Goal: Task Accomplishment & Management: Manage account settings

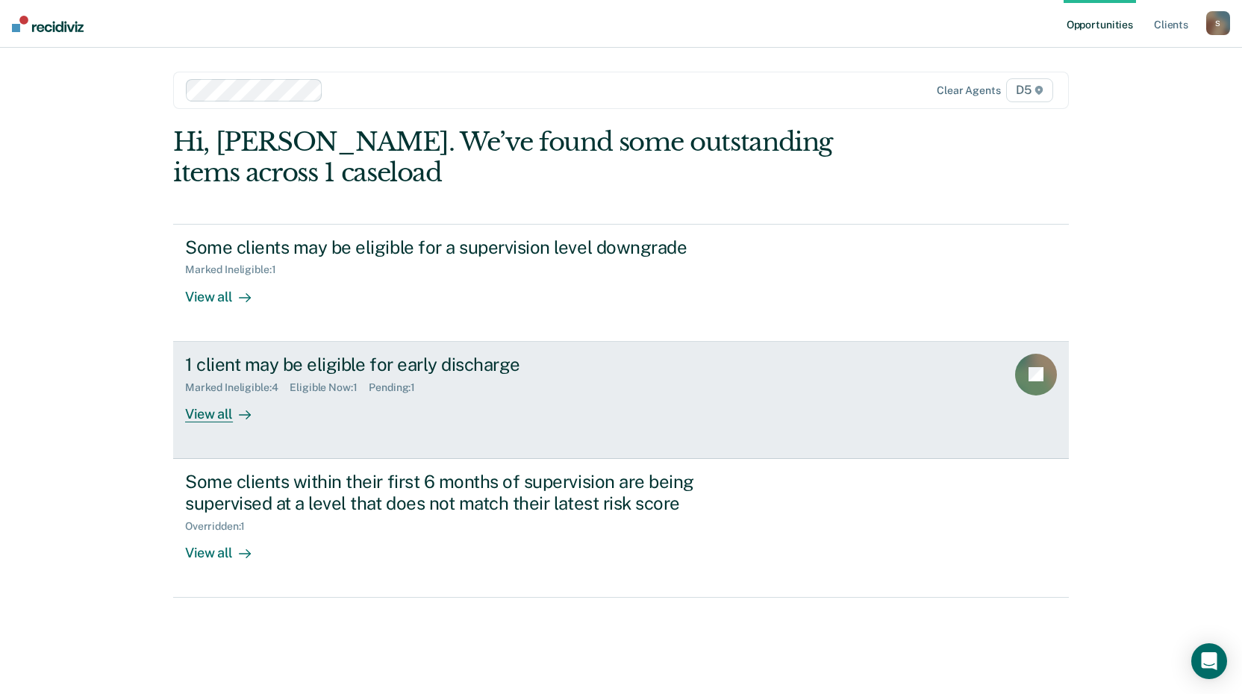
click at [204, 411] on div "View all" at bounding box center [227, 407] width 84 height 29
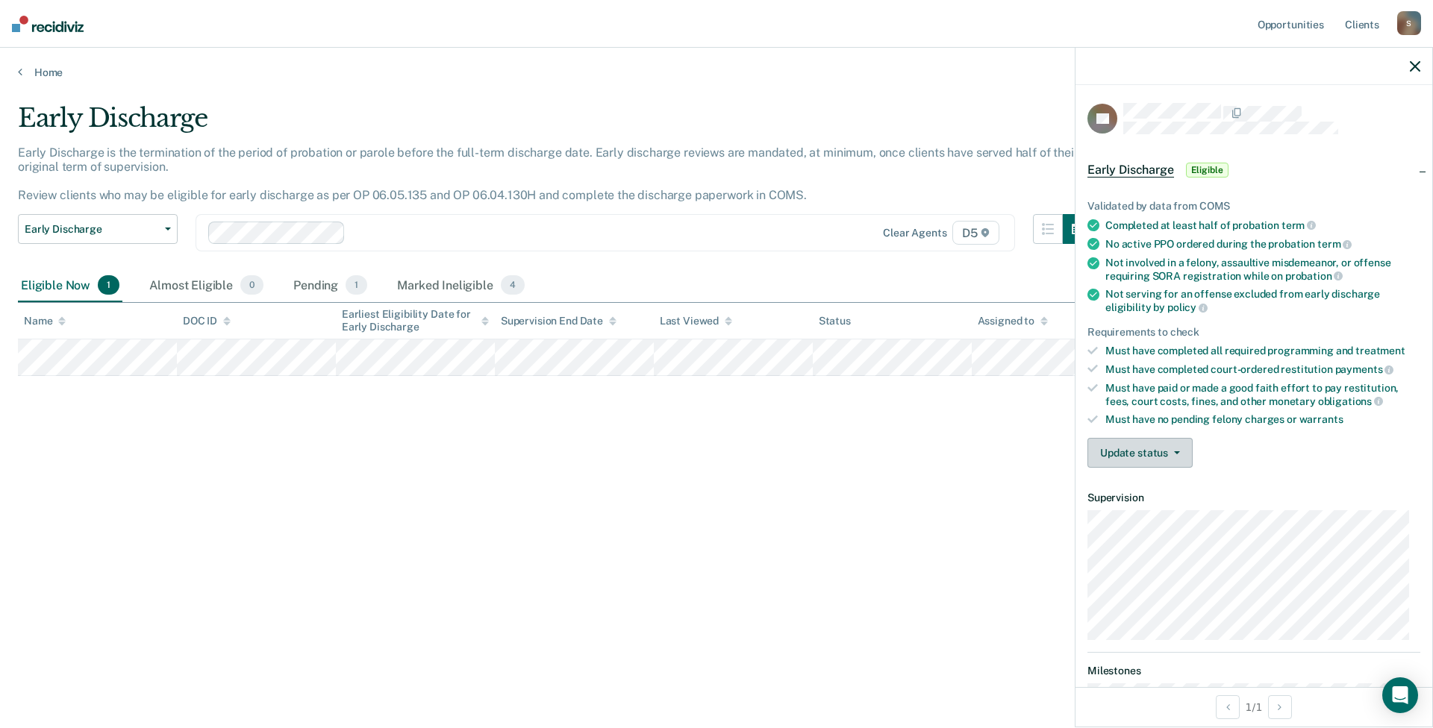
click at [1174, 448] on button "Update status" at bounding box center [1139, 453] width 105 height 30
click at [1150, 514] on button "Mark Ineligible" at bounding box center [1159, 513] width 144 height 24
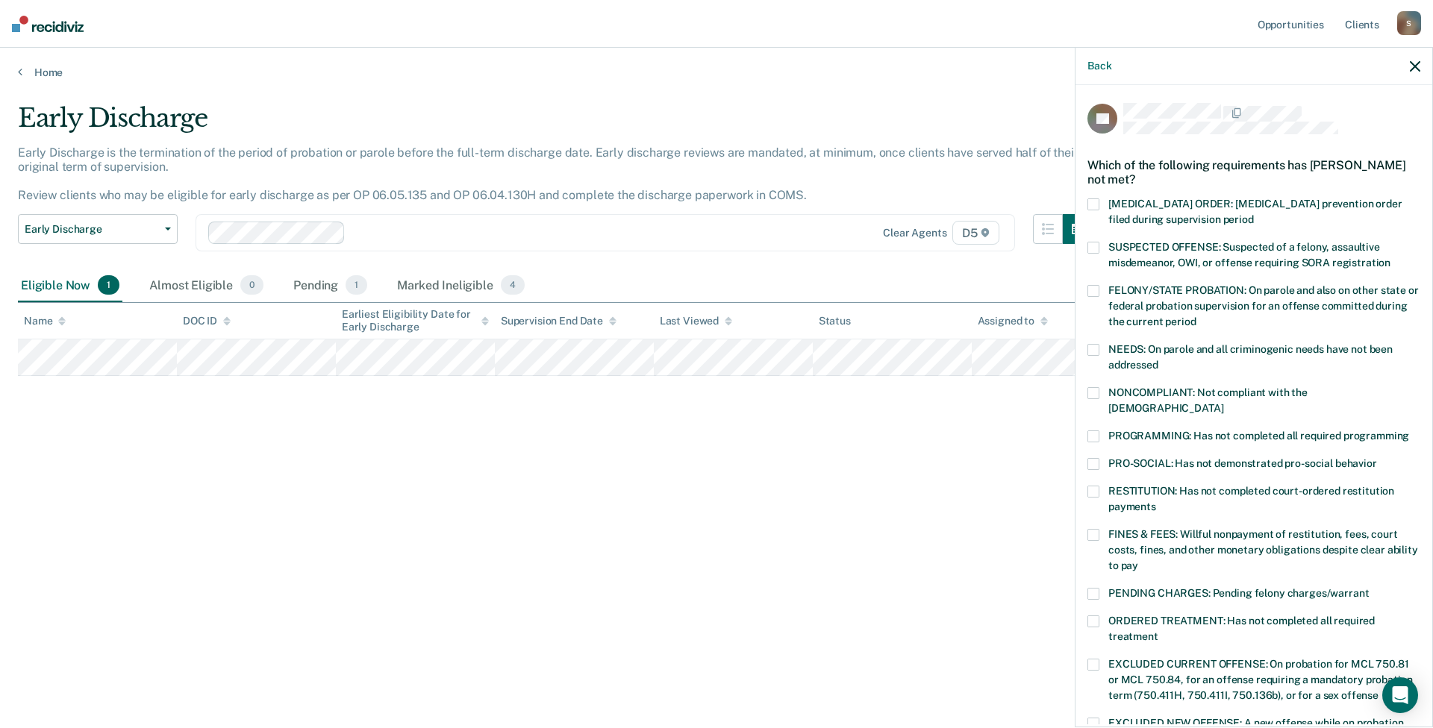
click at [1092, 486] on span at bounding box center [1093, 492] width 12 height 12
click at [1156, 501] on input "RESTITUTION: Has not completed court-ordered restitution payments" at bounding box center [1156, 501] width 0 height 0
click at [1091, 431] on span at bounding box center [1093, 437] width 12 height 12
click at [1241, 431] on input "PROGRAMMING: Has not completed all required programming" at bounding box center [1409, 431] width 0 height 0
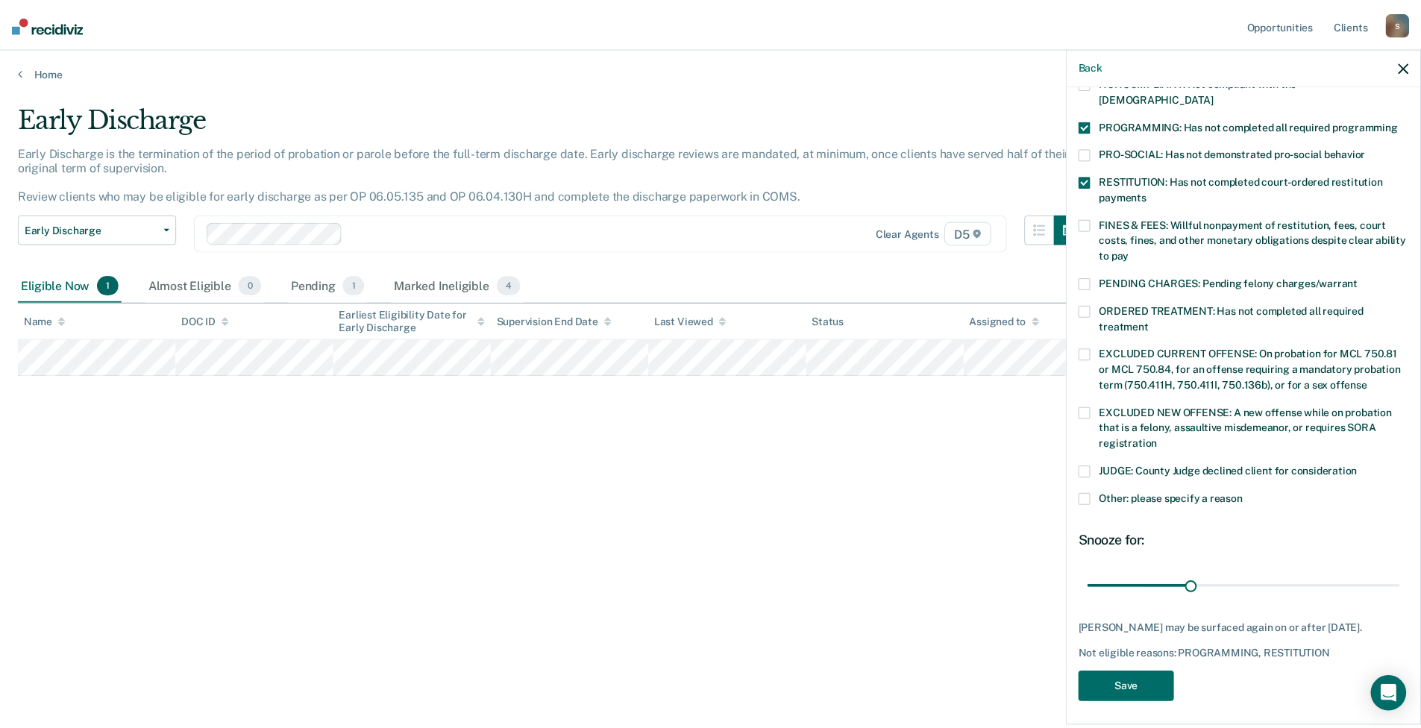
scroll to position [312, 0]
click at [1144, 683] on button "Save" at bounding box center [1135, 686] width 96 height 31
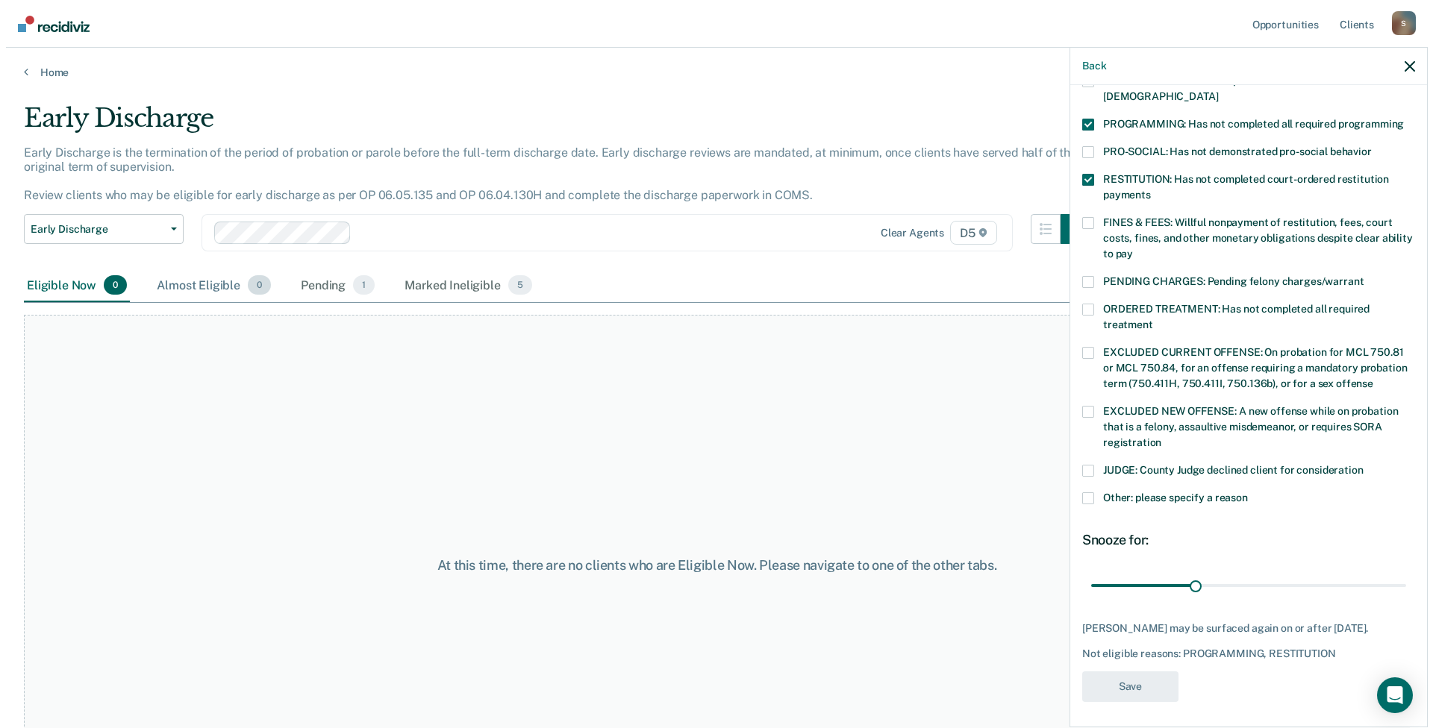
scroll to position [234, 0]
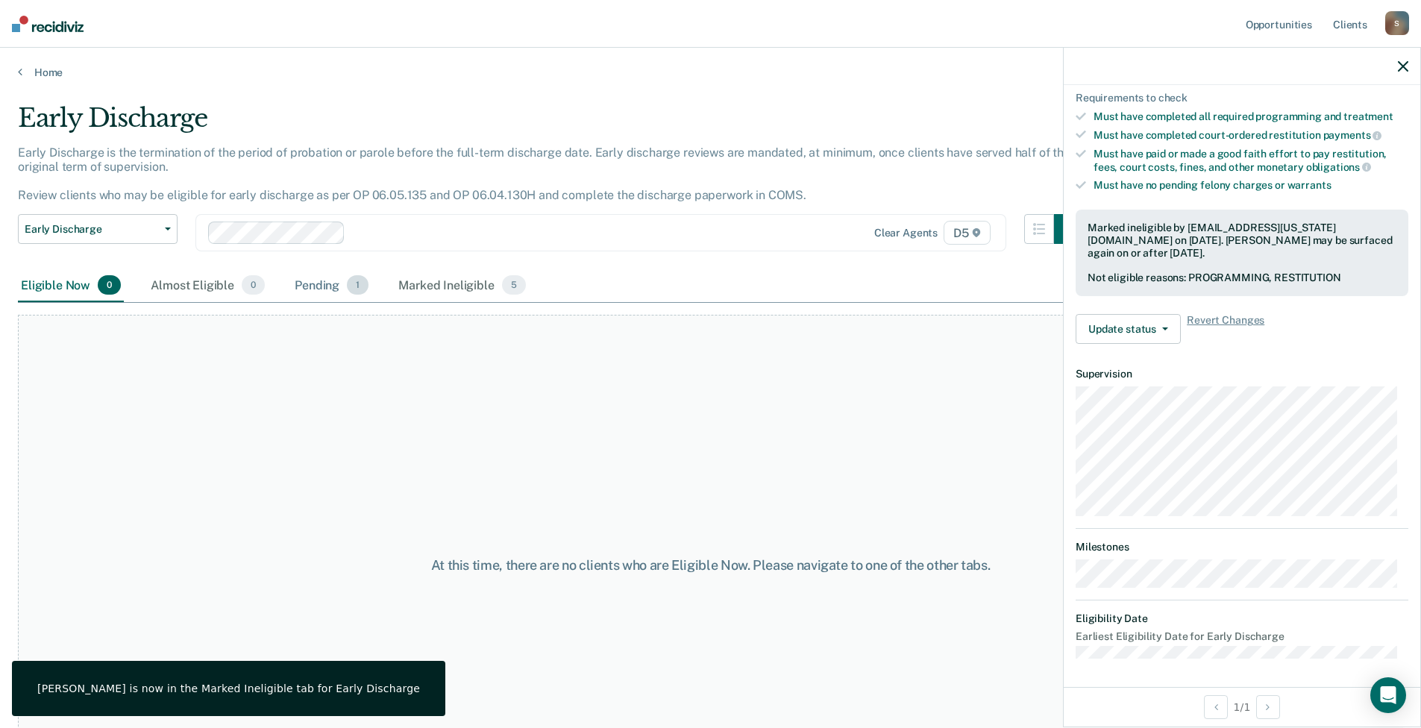
click at [334, 290] on div "Pending 1" at bounding box center [332, 285] width 80 height 33
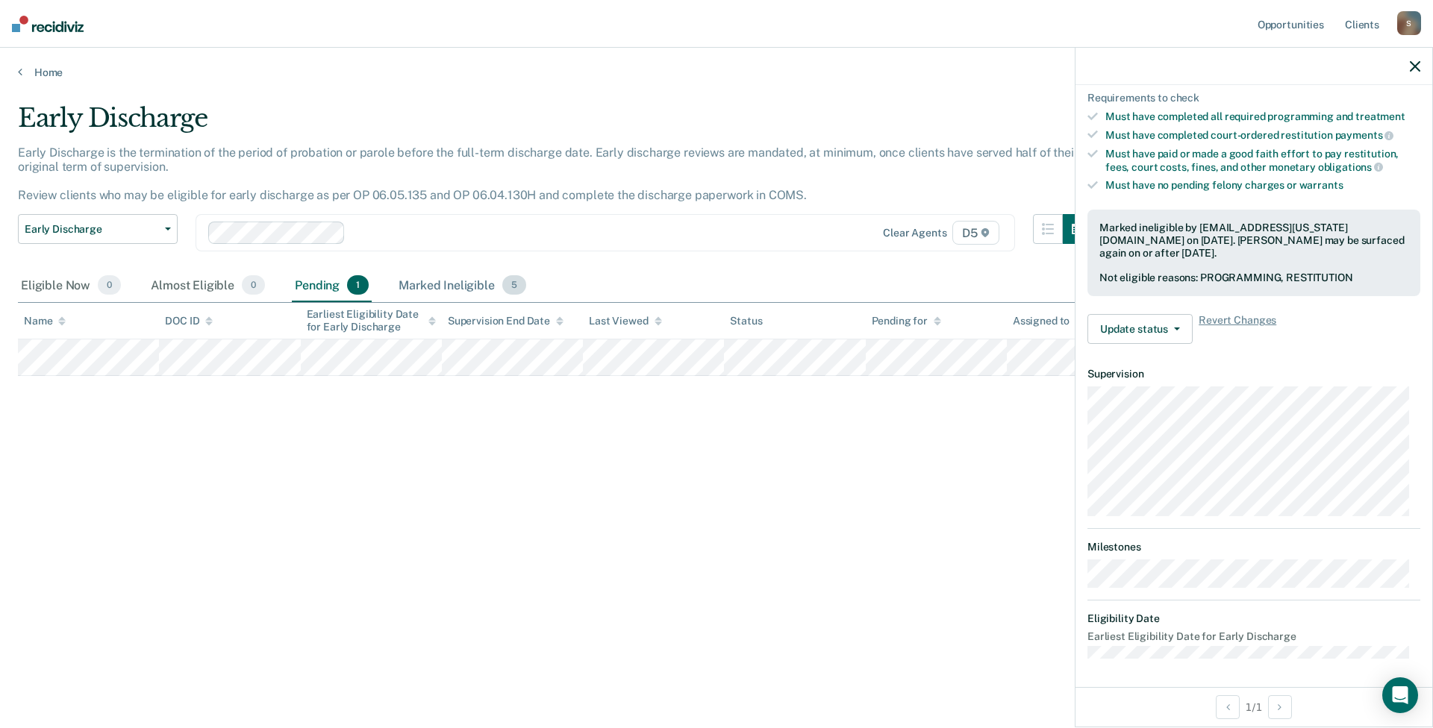
click at [443, 288] on div "Marked Ineligible 5" at bounding box center [462, 285] width 134 height 33
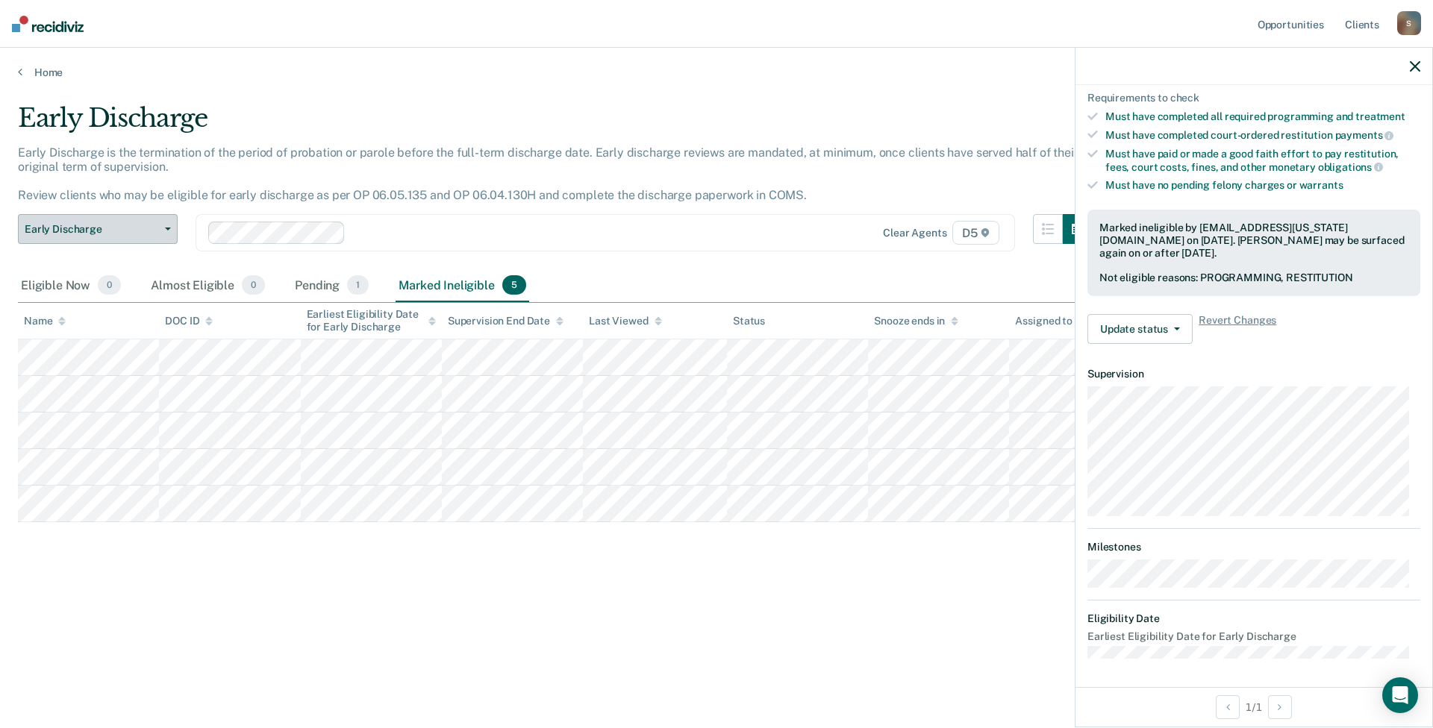
click at [140, 229] on span "Early Discharge" at bounding box center [92, 229] width 134 height 13
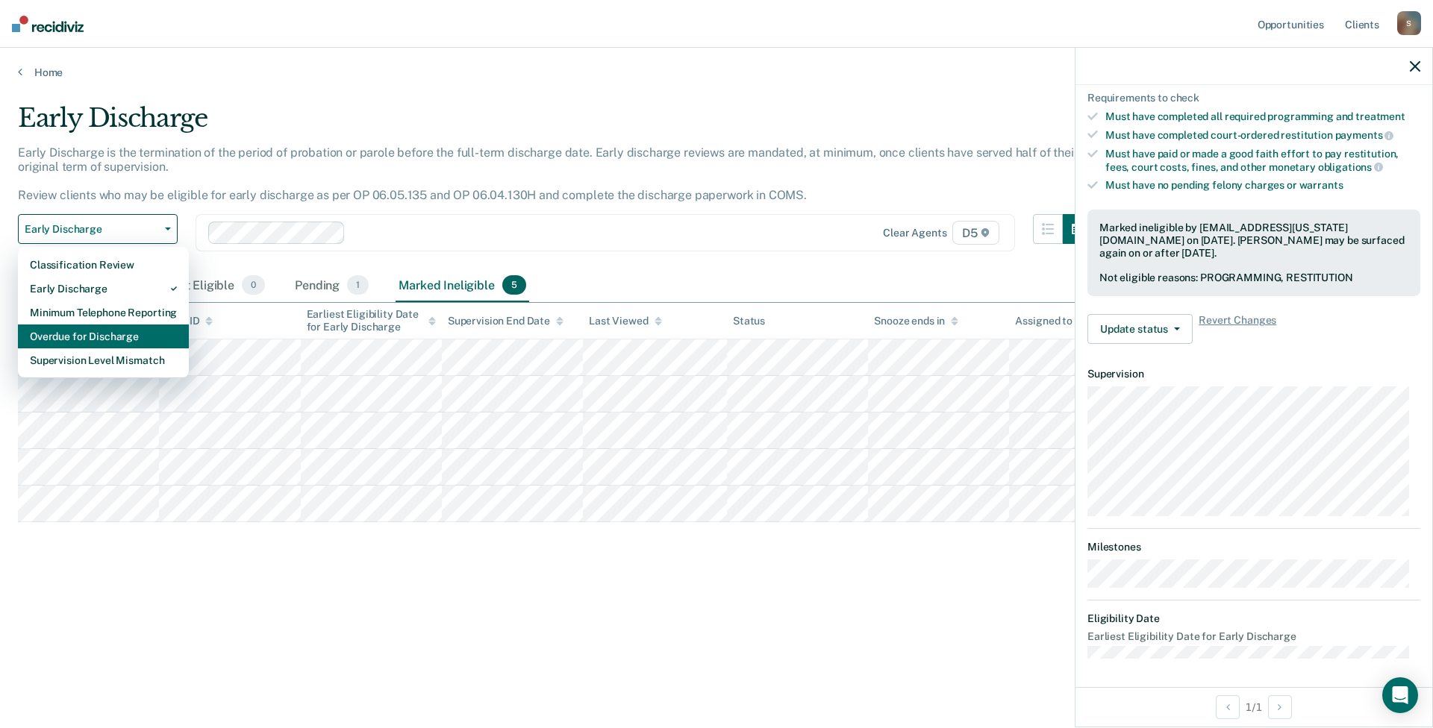
click at [96, 336] on div "Overdue for Discharge" at bounding box center [103, 337] width 147 height 24
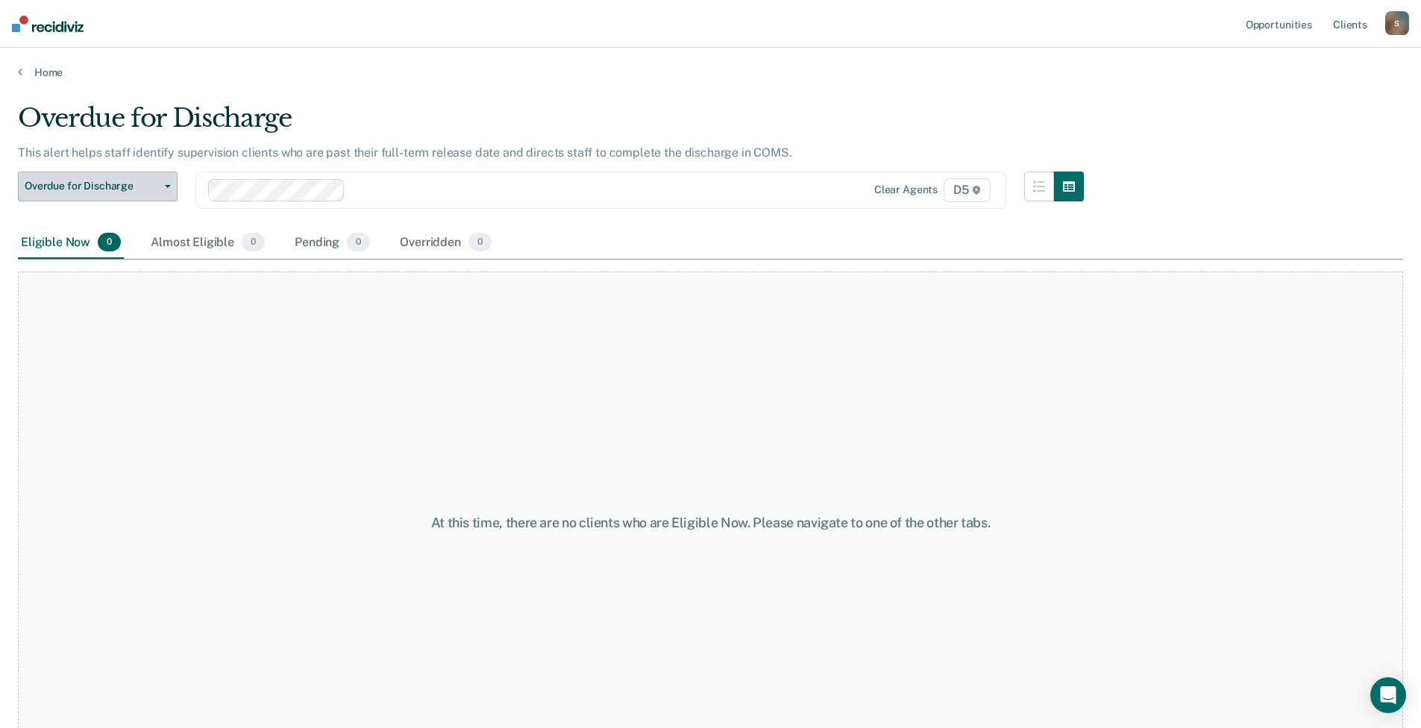
drag, startPoint x: 143, startPoint y: 192, endPoint x: 140, endPoint y: 204, distance: 12.3
click at [143, 192] on span "Overdue for Discharge" at bounding box center [92, 186] width 134 height 13
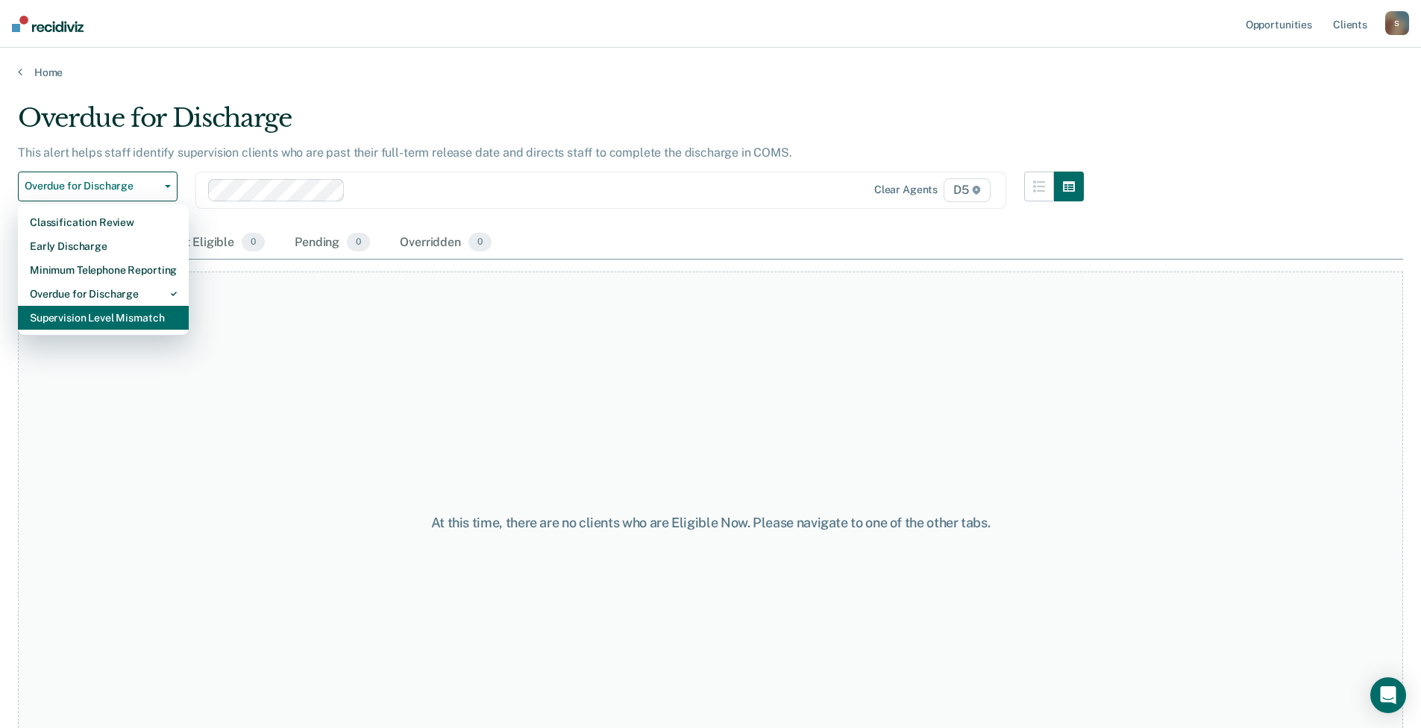
click at [131, 313] on div "Supervision Level Mismatch" at bounding box center [103, 318] width 147 height 24
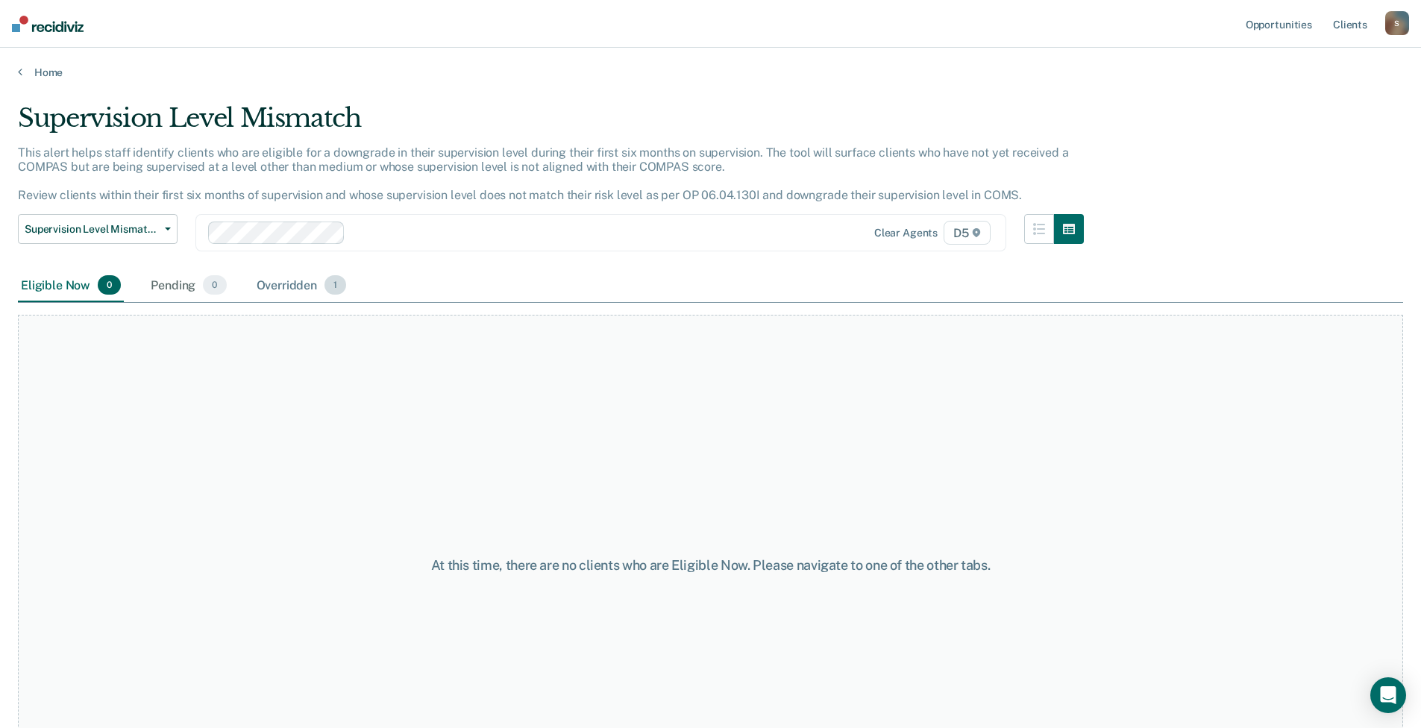
click at [278, 280] on div "Overridden 1" at bounding box center [302, 285] width 96 height 33
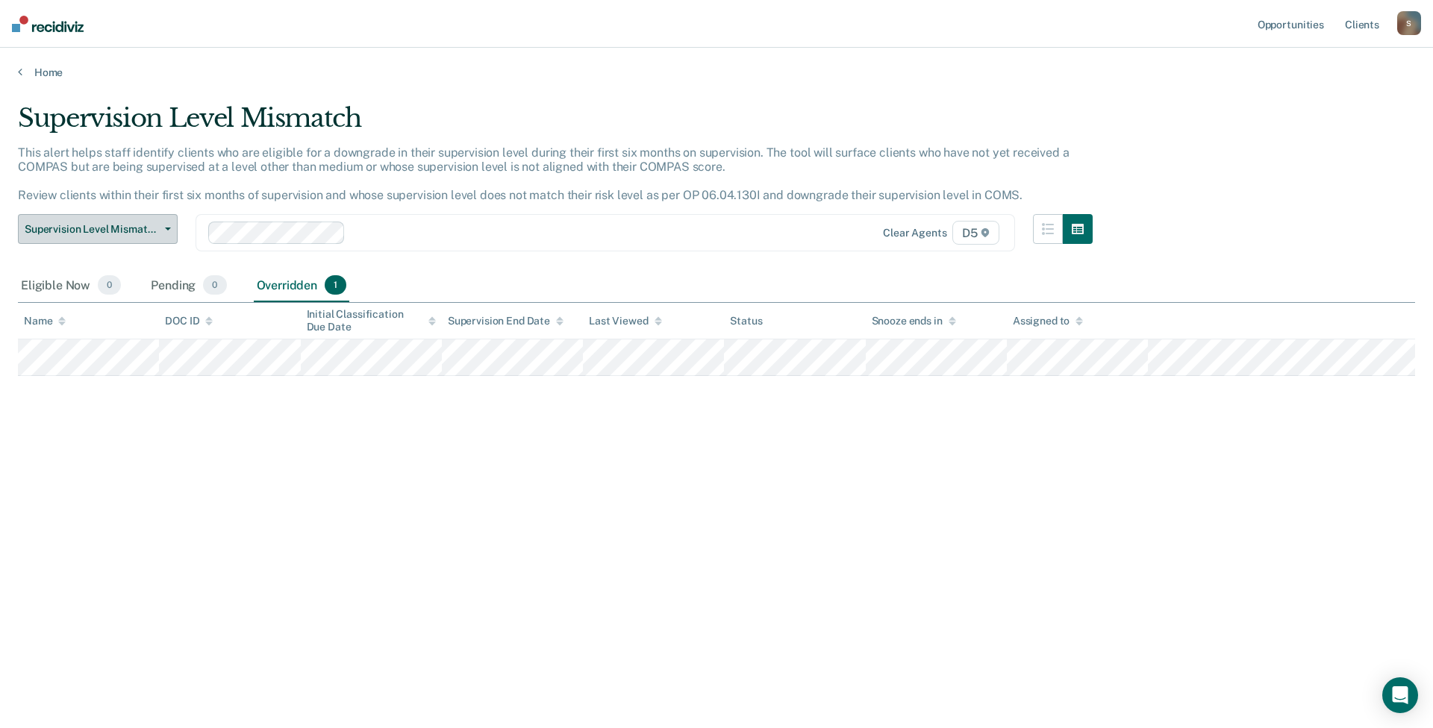
click at [148, 234] on span "Supervision Level Mismatch" at bounding box center [92, 229] width 134 height 13
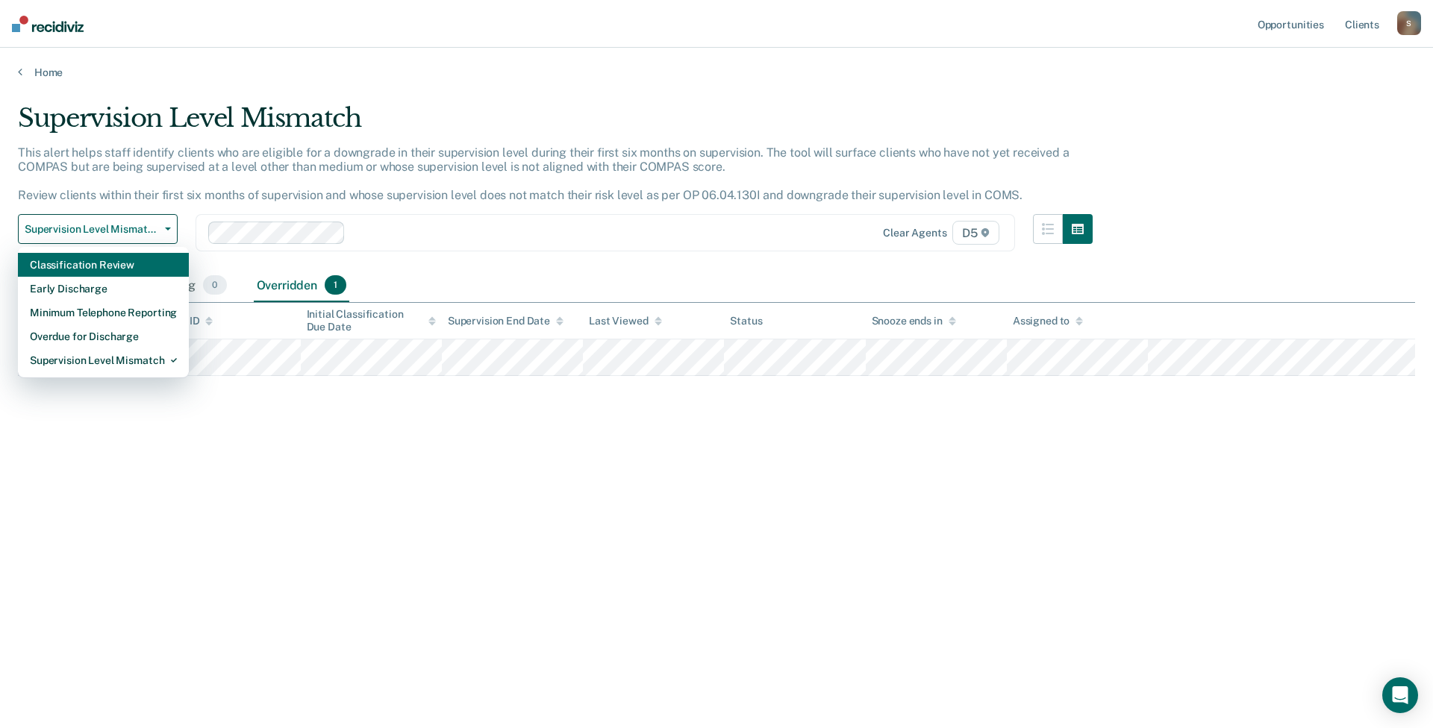
click at [128, 275] on div "Classification Review" at bounding box center [103, 265] width 147 height 24
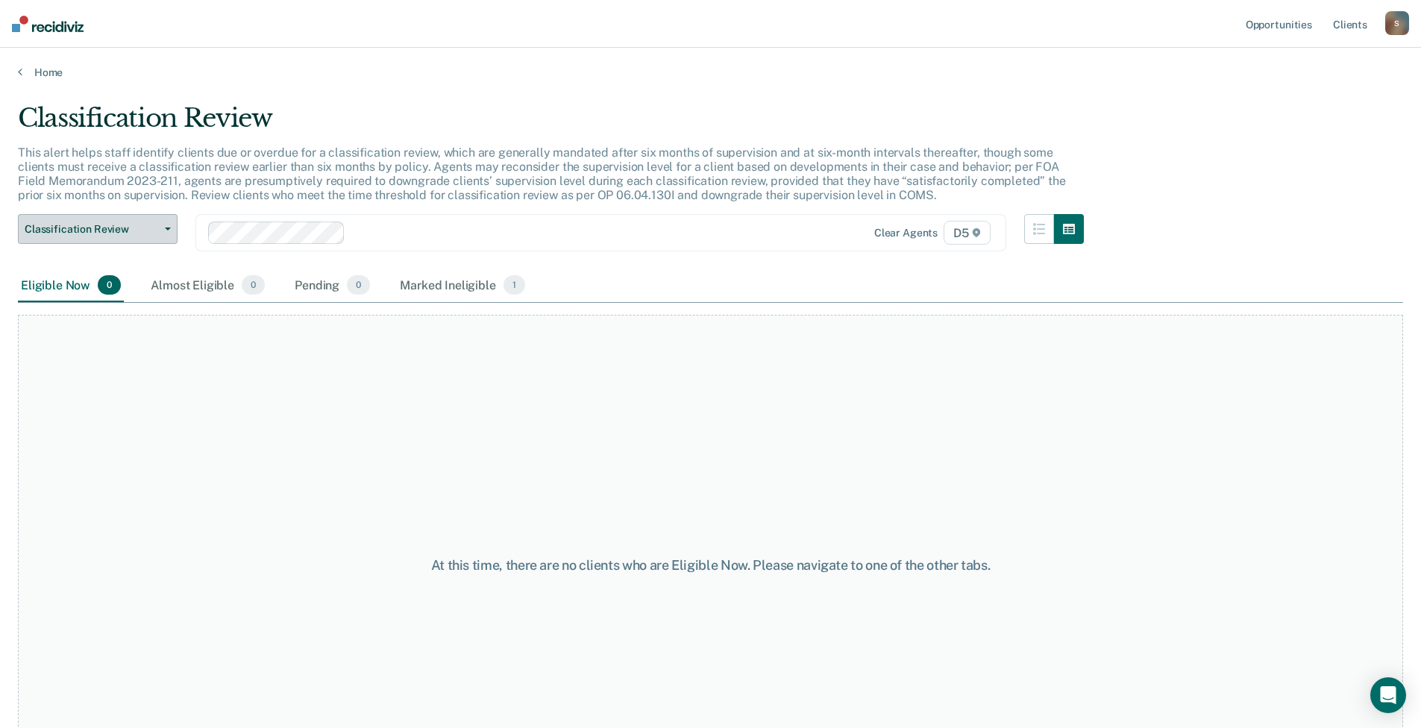
click at [148, 230] on span "Classification Review" at bounding box center [92, 229] width 134 height 13
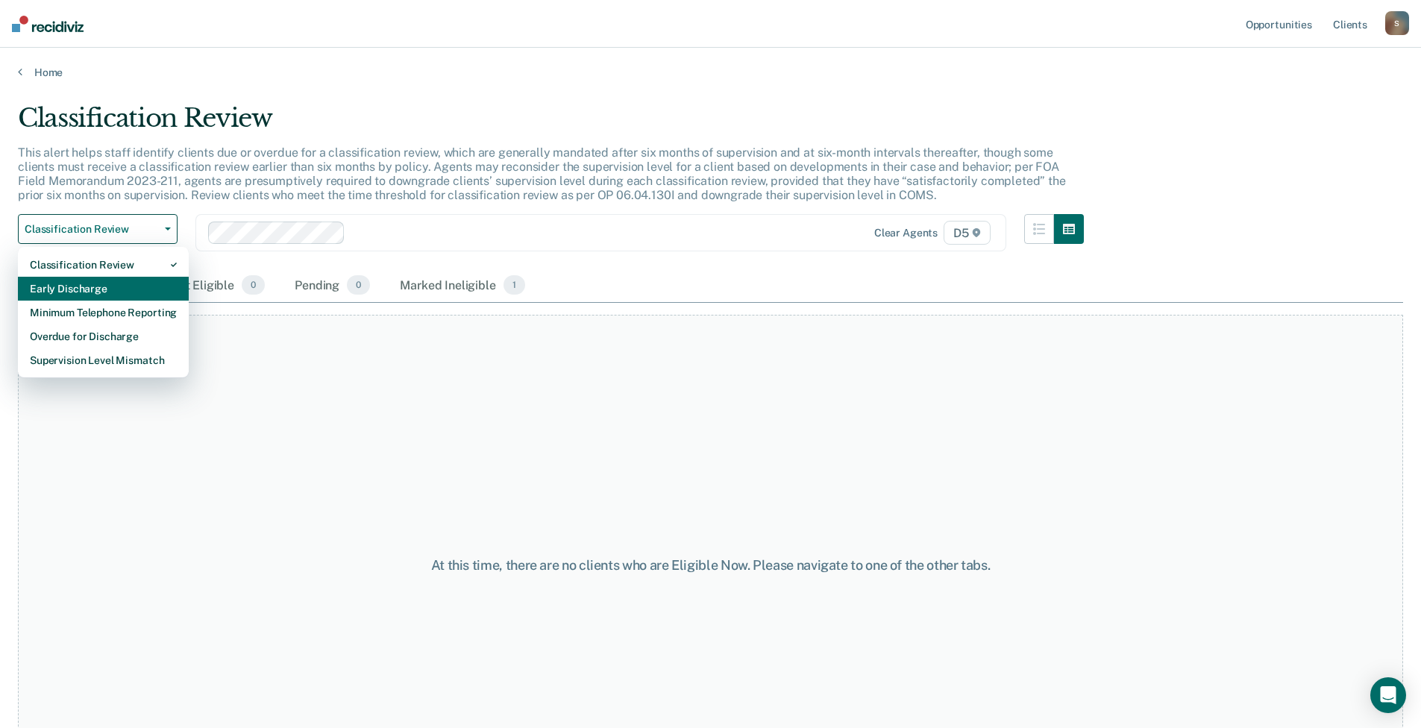
click at [116, 286] on div "Early Discharge" at bounding box center [103, 289] width 147 height 24
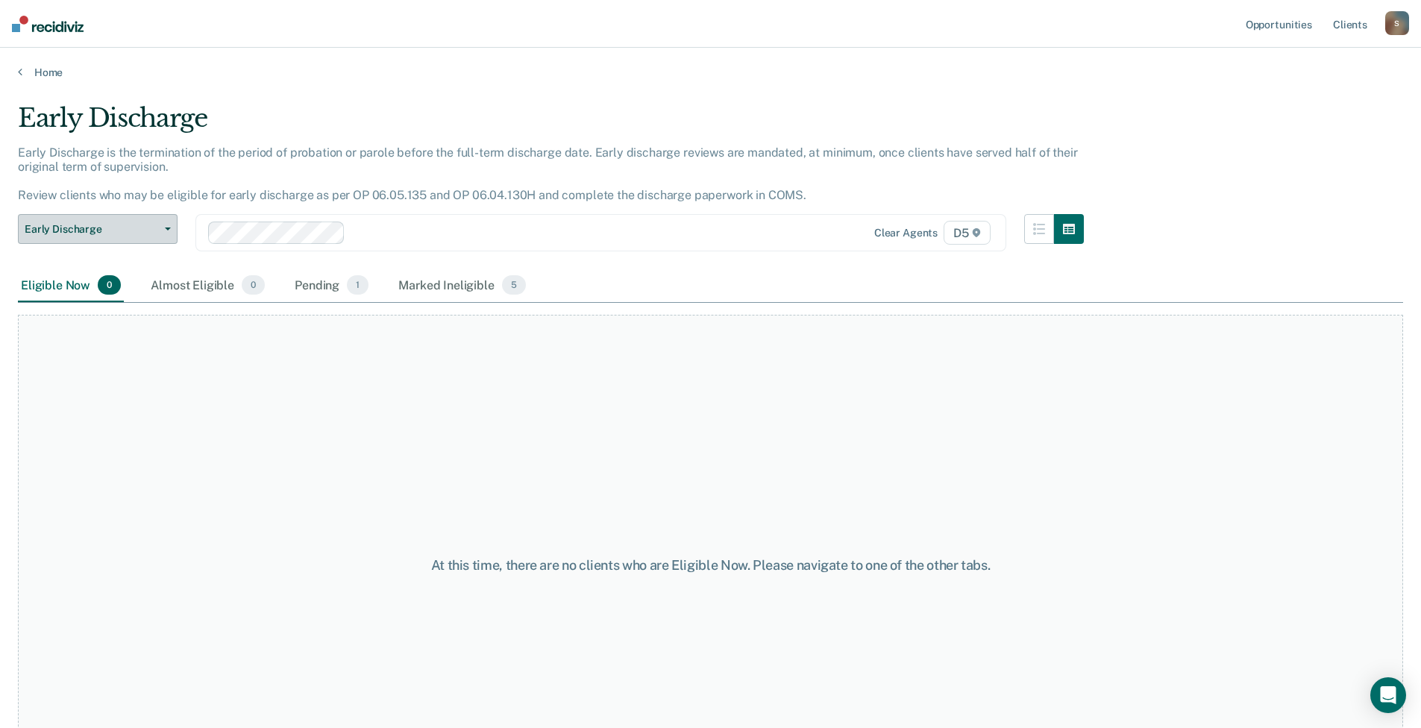
click at [141, 231] on span "Early Discharge" at bounding box center [92, 229] width 134 height 13
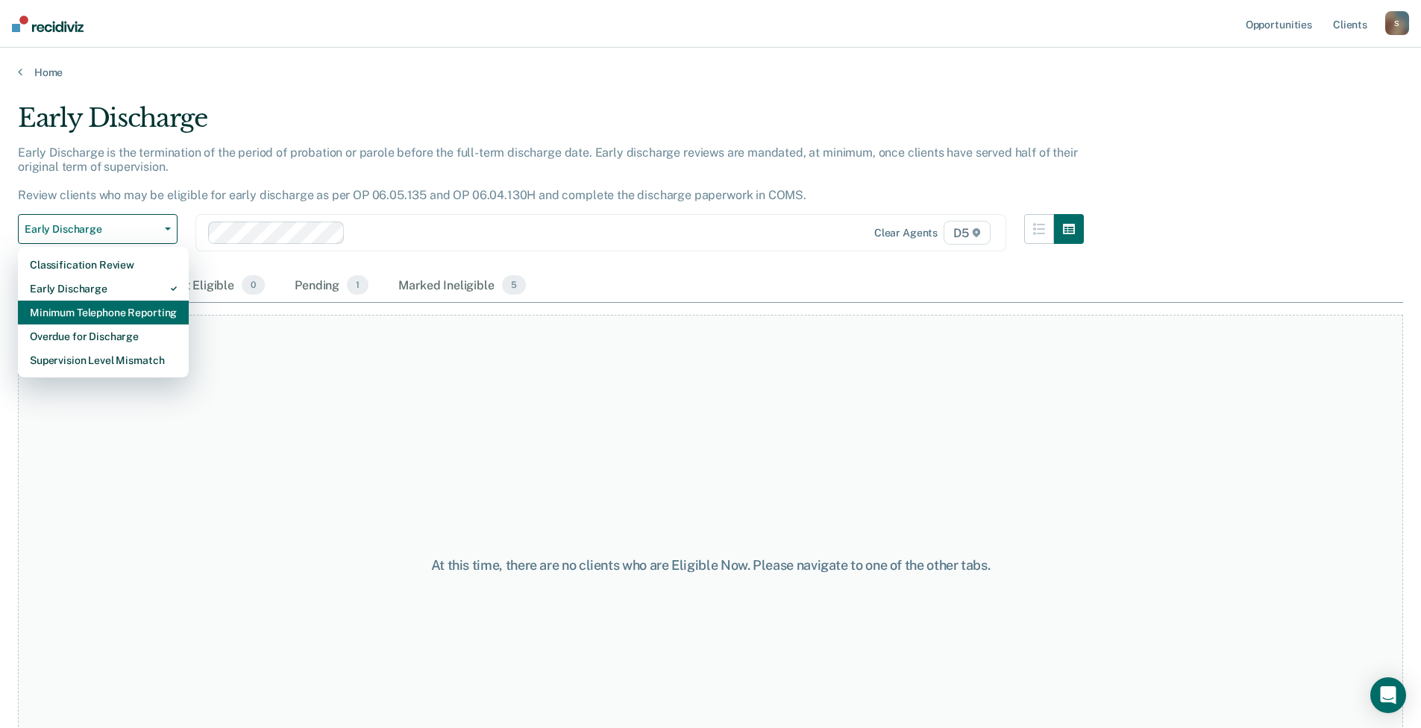
click at [119, 311] on div "Minimum Telephone Reporting" at bounding box center [103, 313] width 147 height 24
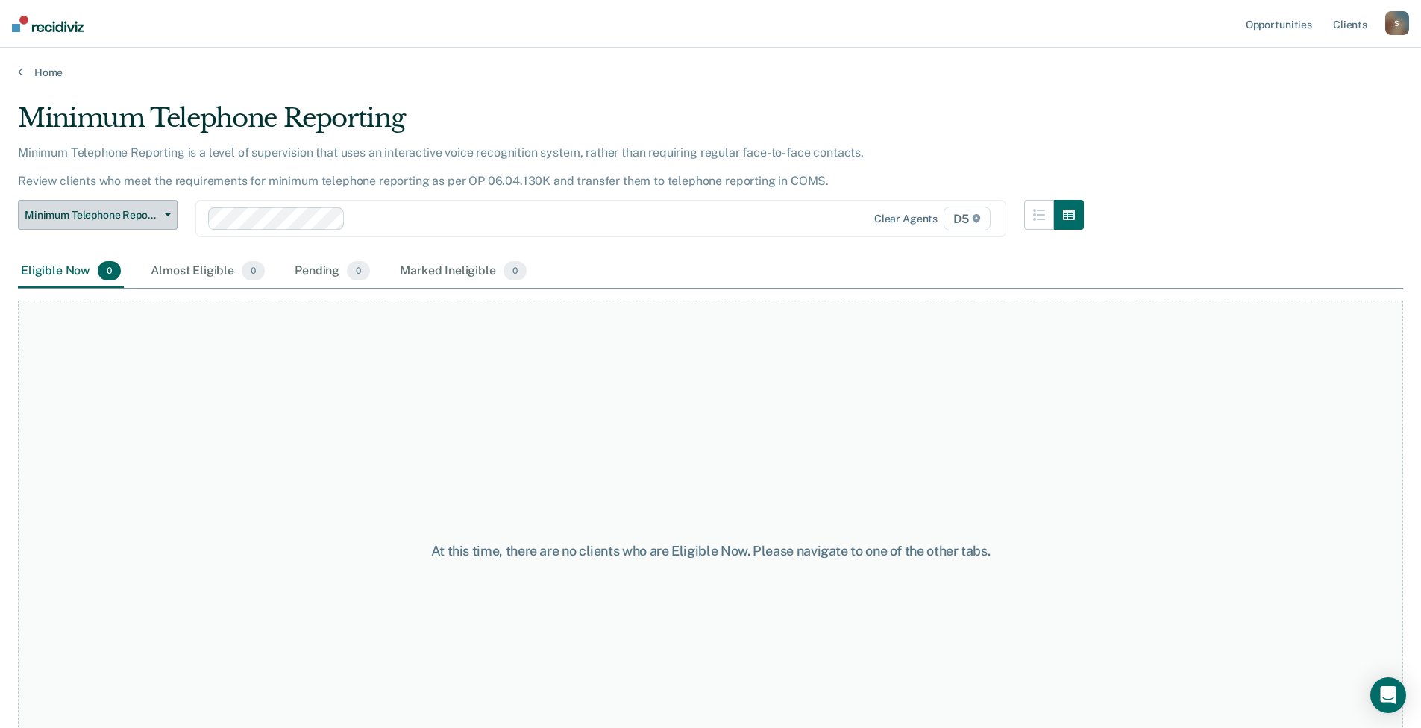
click at [150, 218] on span "Minimum Telephone Reporting" at bounding box center [92, 215] width 134 height 13
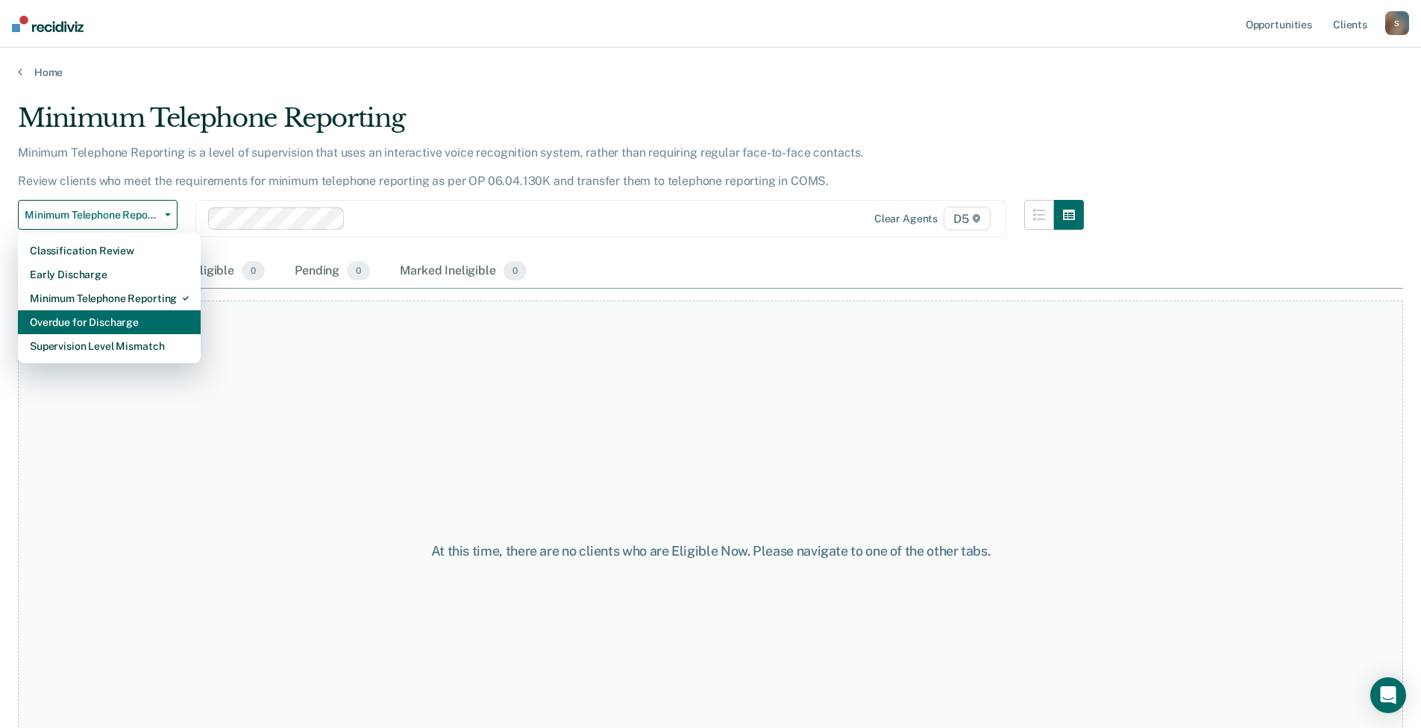
click at [128, 320] on div "Overdue for Discharge" at bounding box center [109, 322] width 159 height 24
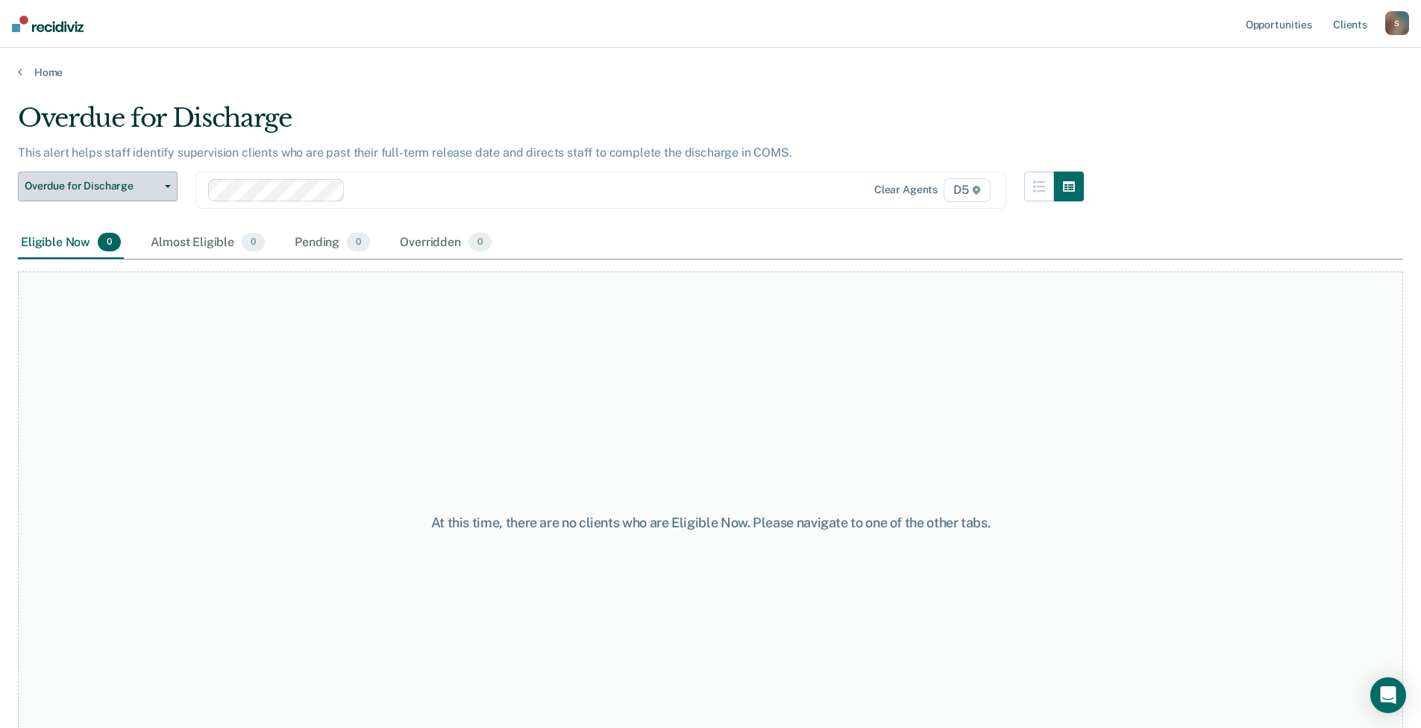
click at [151, 192] on span "Overdue for Discharge" at bounding box center [92, 186] width 134 height 13
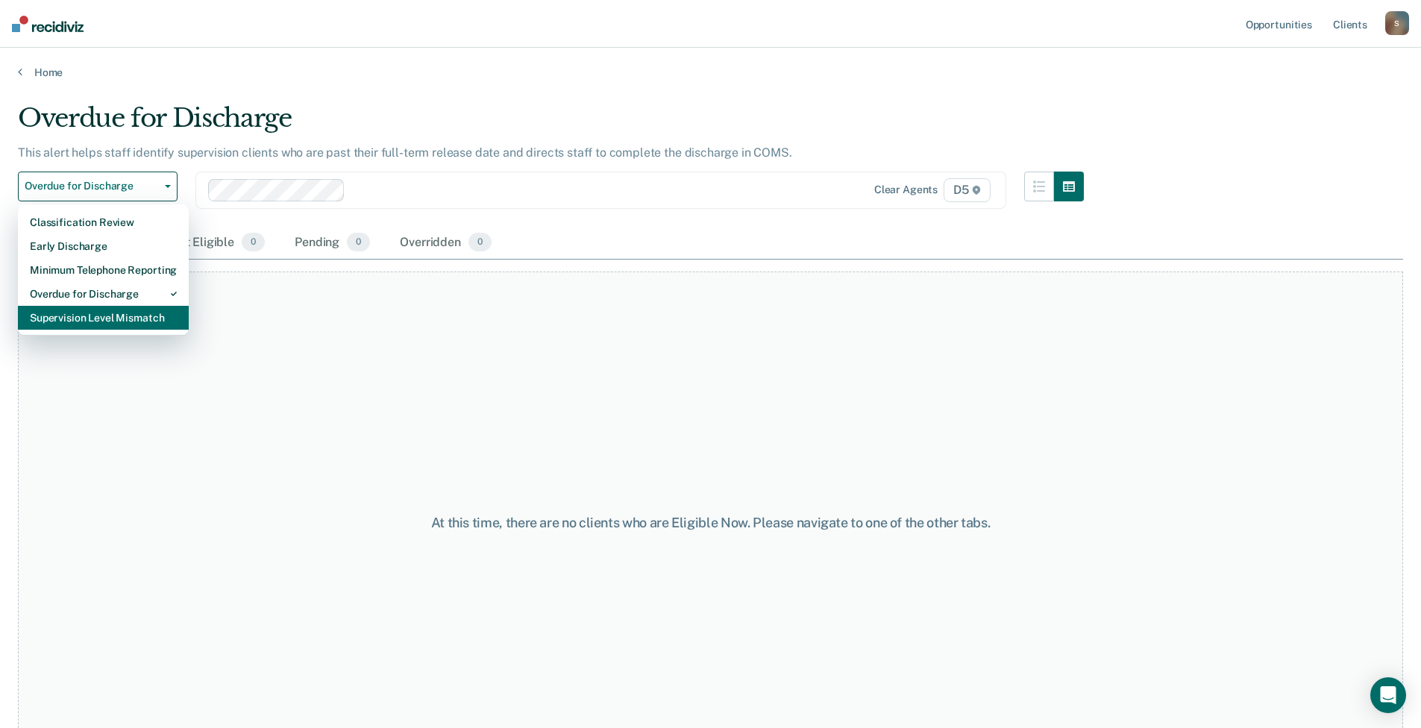
click at [131, 321] on div "Supervision Level Mismatch" at bounding box center [103, 318] width 147 height 24
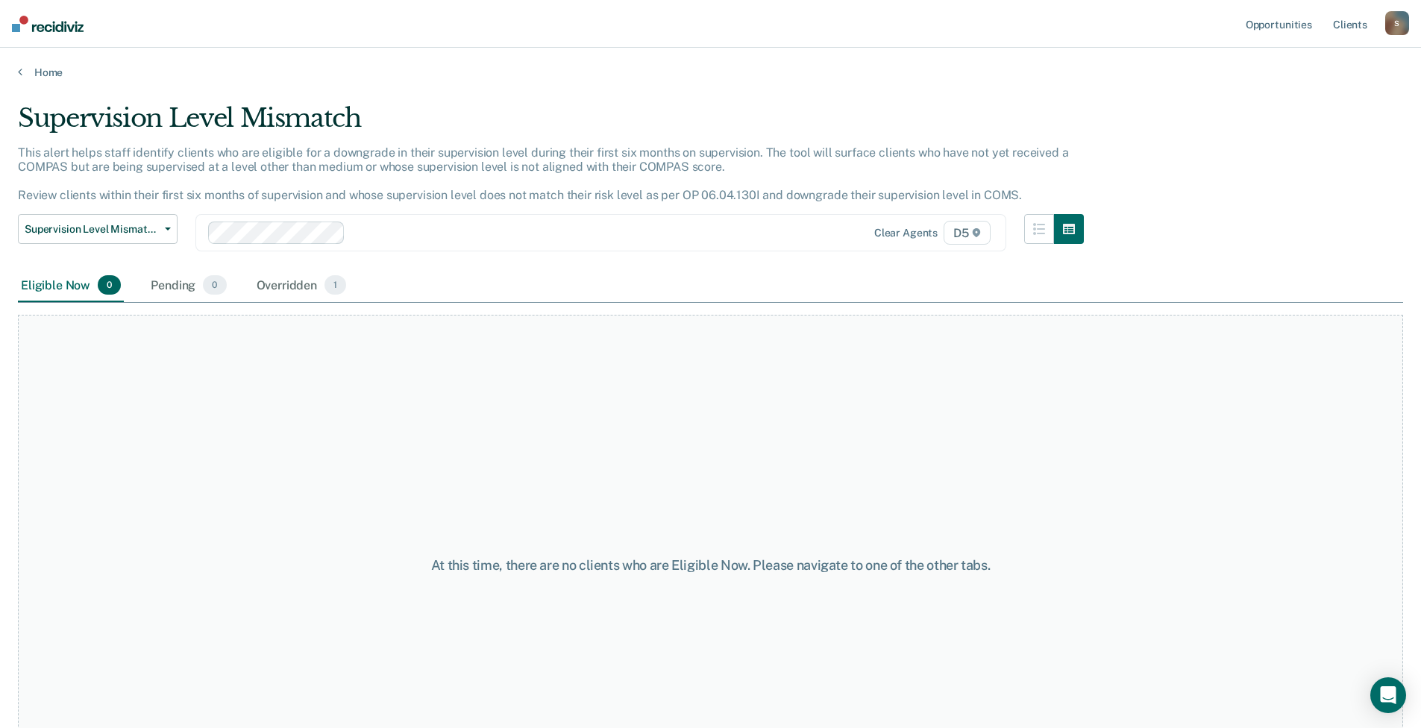
click at [547, 413] on div "At this time, there are no clients who are Eligible Now. Please navigate to one…" at bounding box center [711, 565] width 1386 height 501
click at [43, 72] on link "Home" at bounding box center [711, 72] width 1386 height 13
